Goal: Task Accomplishment & Management: Manage account settings

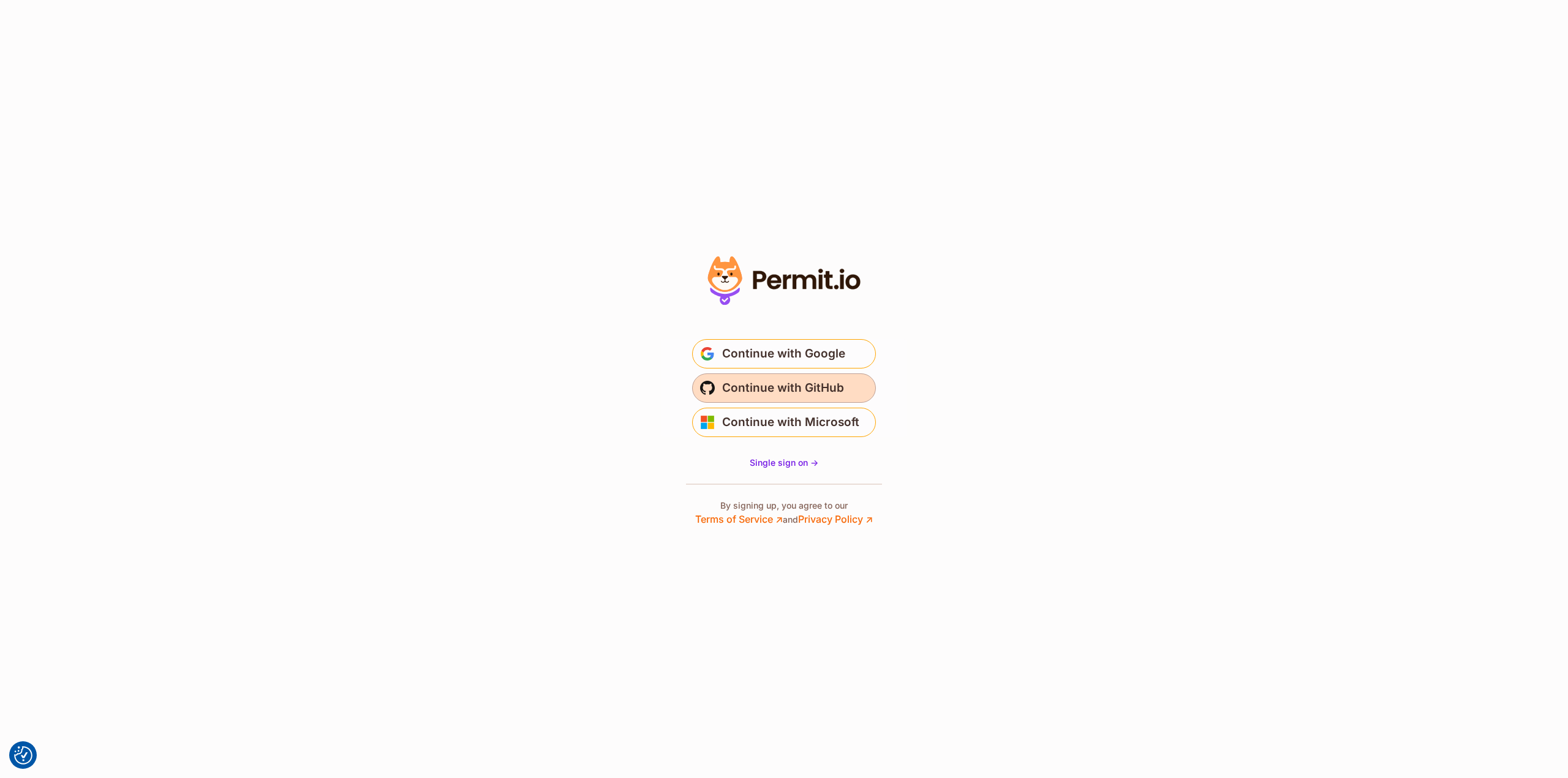
click at [775, 392] on span "Continue with GitHub" at bounding box center [783, 388] width 122 height 20
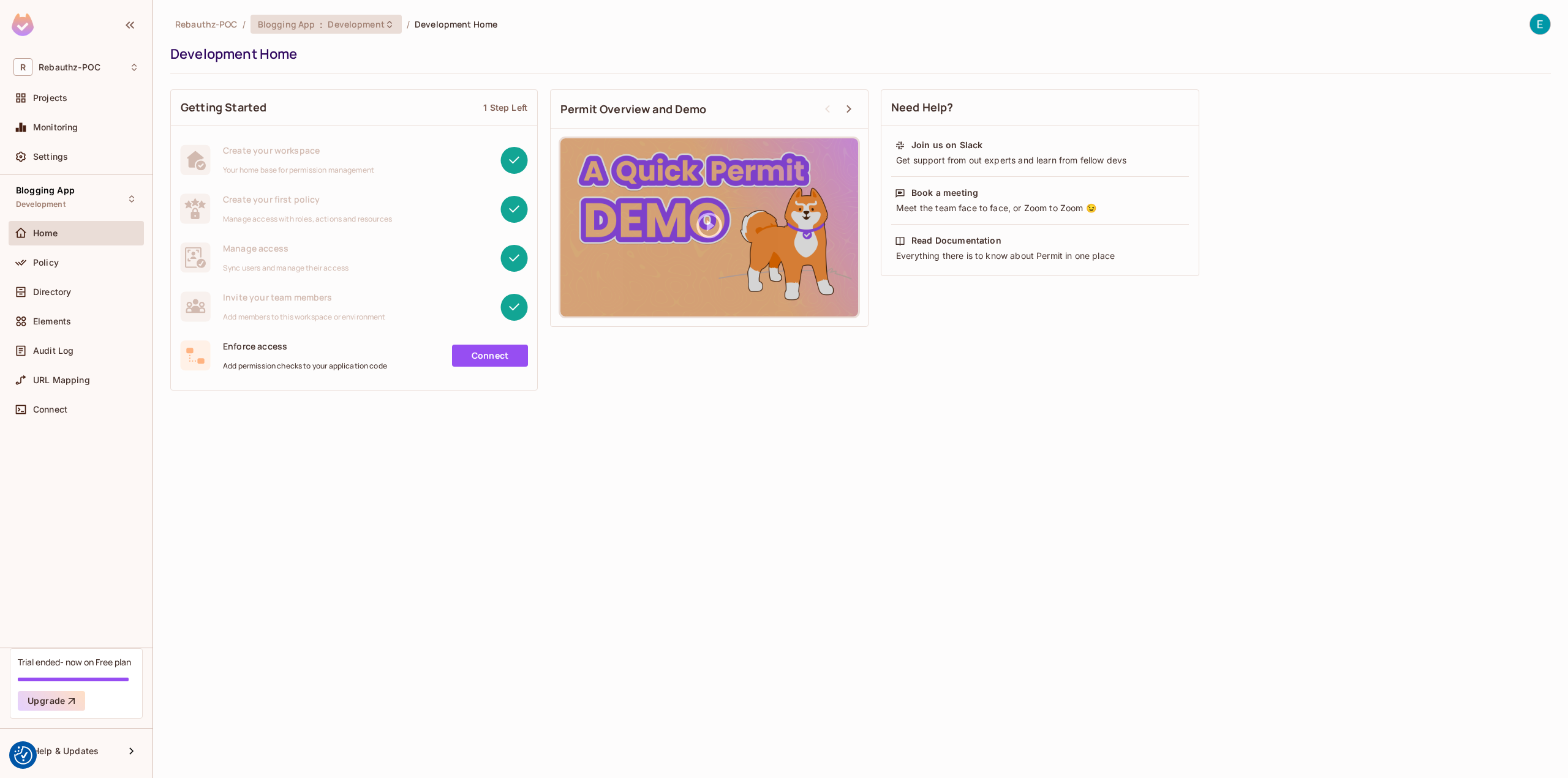
click at [349, 25] on span "Development" at bounding box center [356, 24] width 56 height 12
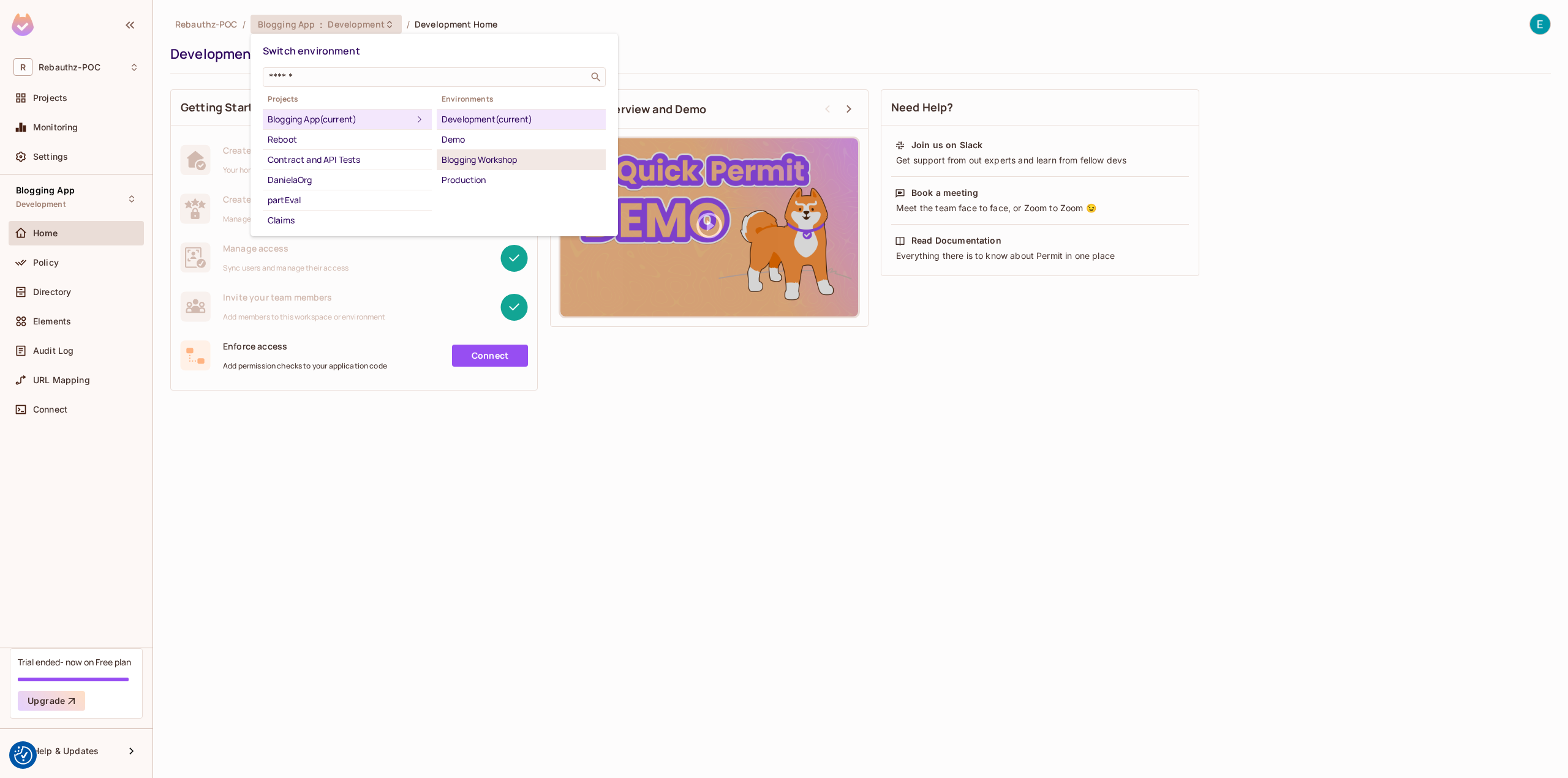
click at [489, 163] on div "Blogging Workshop" at bounding box center [521, 159] width 159 height 15
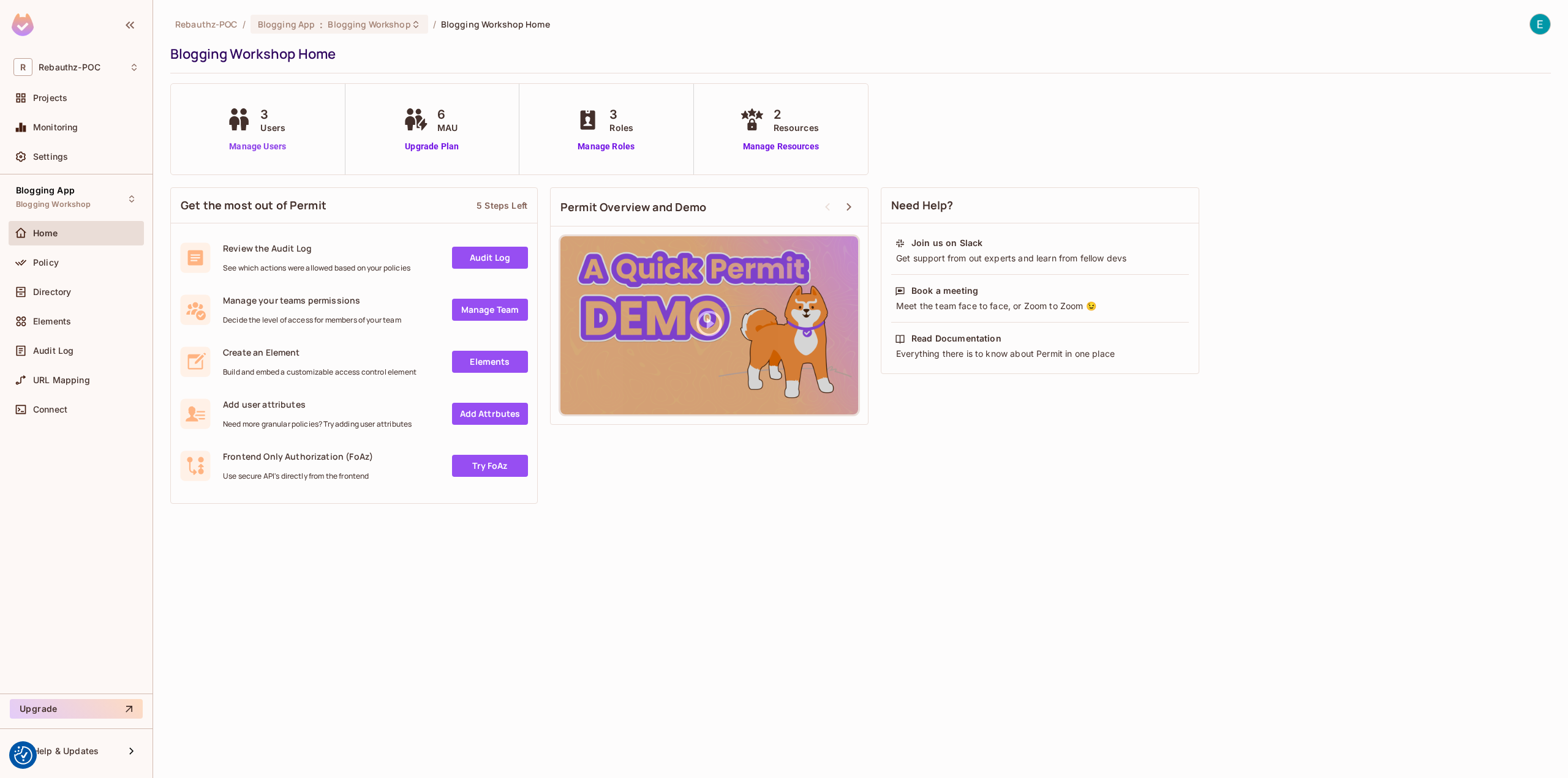
click at [254, 145] on link "Manage Users" at bounding box center [257, 147] width 68 height 13
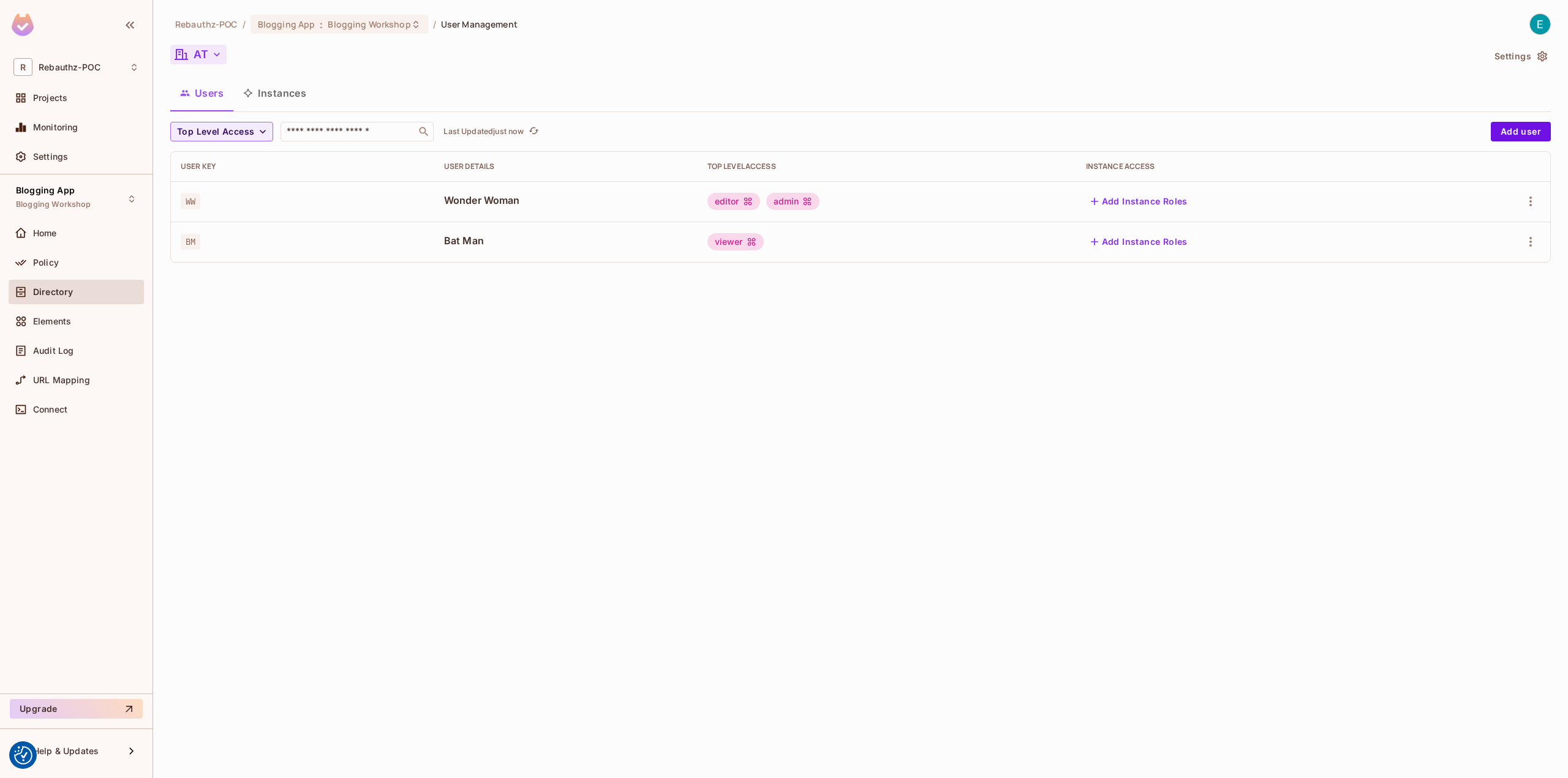
click at [212, 61] on button "AT" at bounding box center [198, 54] width 56 height 20
click at [216, 116] on span "All Tenants" at bounding box center [264, 111] width 136 height 12
